Goal: Task Accomplishment & Management: Complete application form

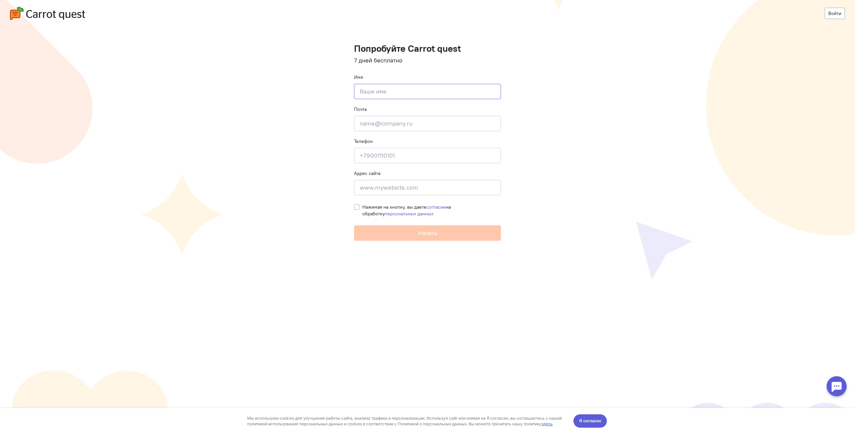
click at [435, 94] on input at bounding box center [427, 91] width 147 height 15
type input "K"
type input "Людмила"
click at [368, 125] on input "email" at bounding box center [427, 123] width 147 height 15
type input "l.karkina@rtcomm.ru"
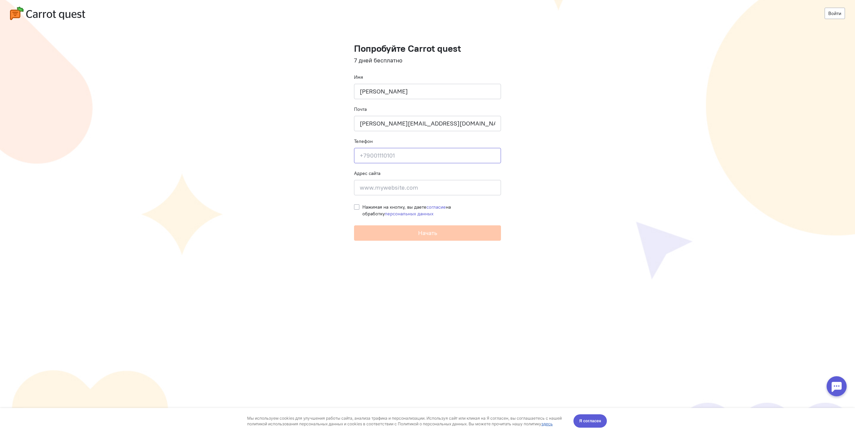
click at [391, 155] on input at bounding box center [427, 155] width 147 height 15
type input "+79165306397"
click at [385, 189] on input at bounding box center [427, 187] width 147 height 15
type input "р"
type input "http://test.test"
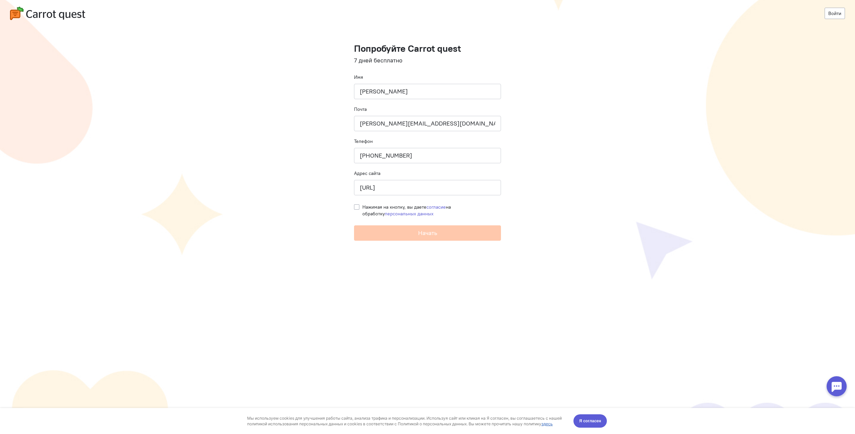
click at [362, 206] on label "Нажимая на кнопку, вы даете согласие на обработку персональных данных" at bounding box center [431, 210] width 139 height 13
click at [356, 206] on input "Нажимая на кнопку, вы даете согласие на обработку персональных данных" at bounding box center [356, 207] width 5 height 6
checkbox input "true"
click at [403, 234] on button "Начать" at bounding box center [427, 232] width 147 height 15
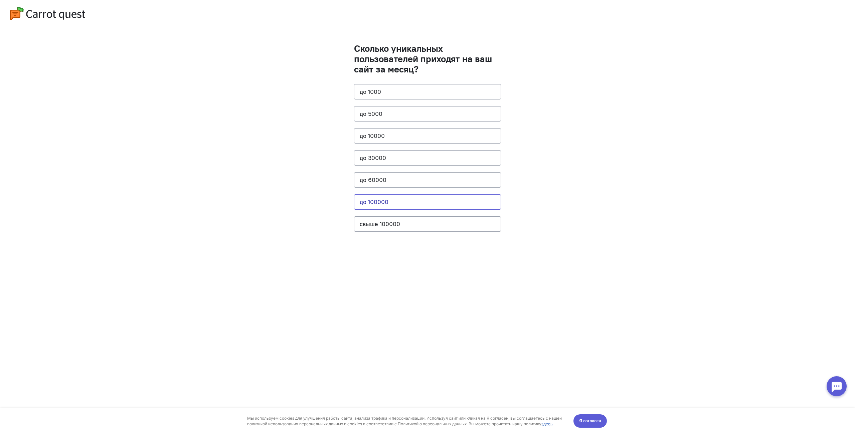
click at [387, 204] on button "до 100000" at bounding box center [427, 201] width 147 height 15
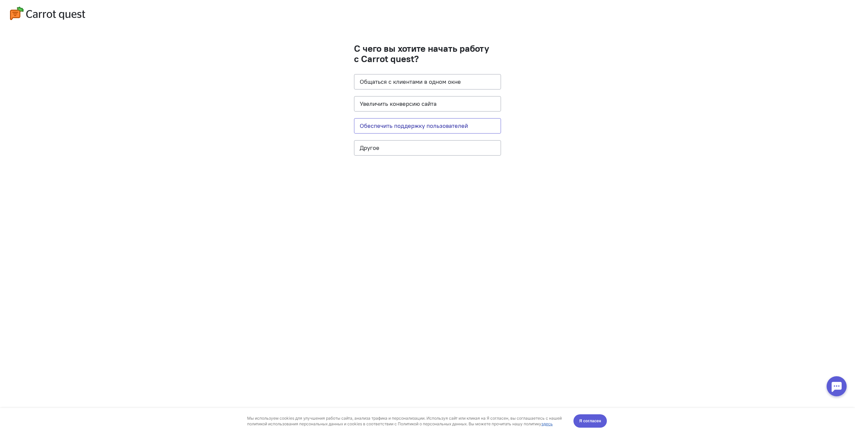
click at [462, 127] on button "Обеспечить поддержку пользователей" at bounding box center [427, 125] width 147 height 15
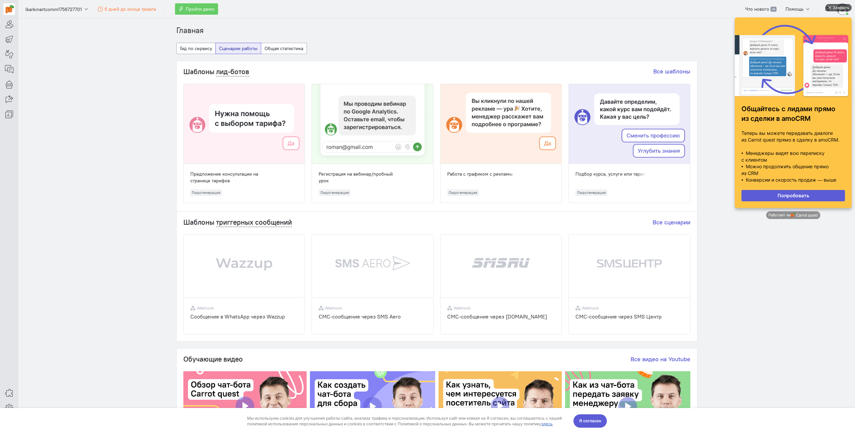
click at [833, 7] on div "Закрыть" at bounding box center [841, 7] width 17 height 7
